Goal: Check status: Check status

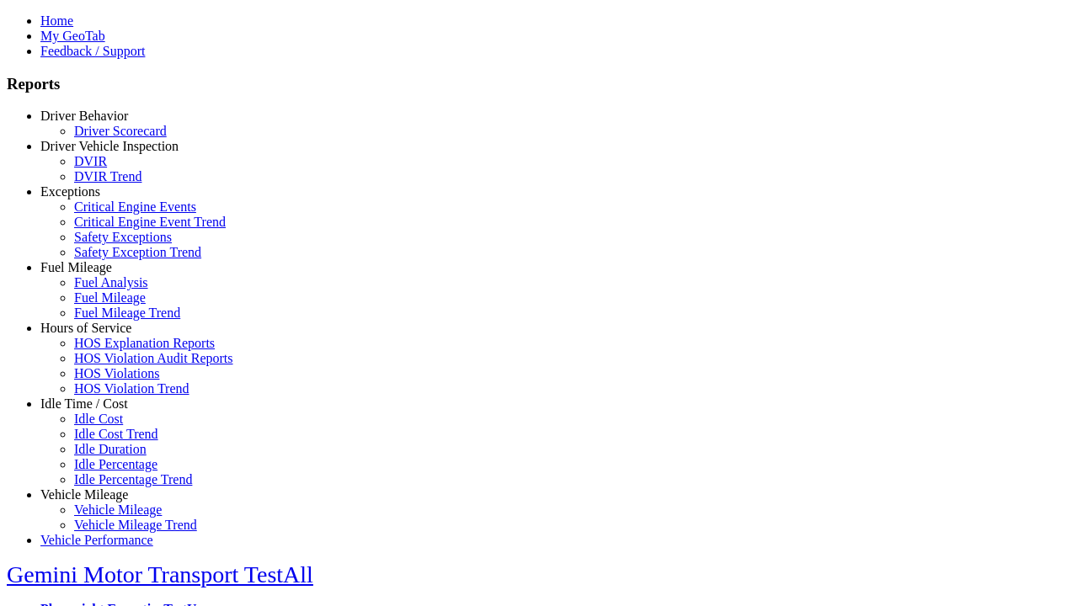
click at [97, 274] on link "Fuel Mileage" at bounding box center [76, 267] width 72 height 14
click at [109, 305] on link "Fuel Mileage" at bounding box center [110, 297] width 72 height 14
select select "**********"
type input "**********"
